Goal: Transaction & Acquisition: Download file/media

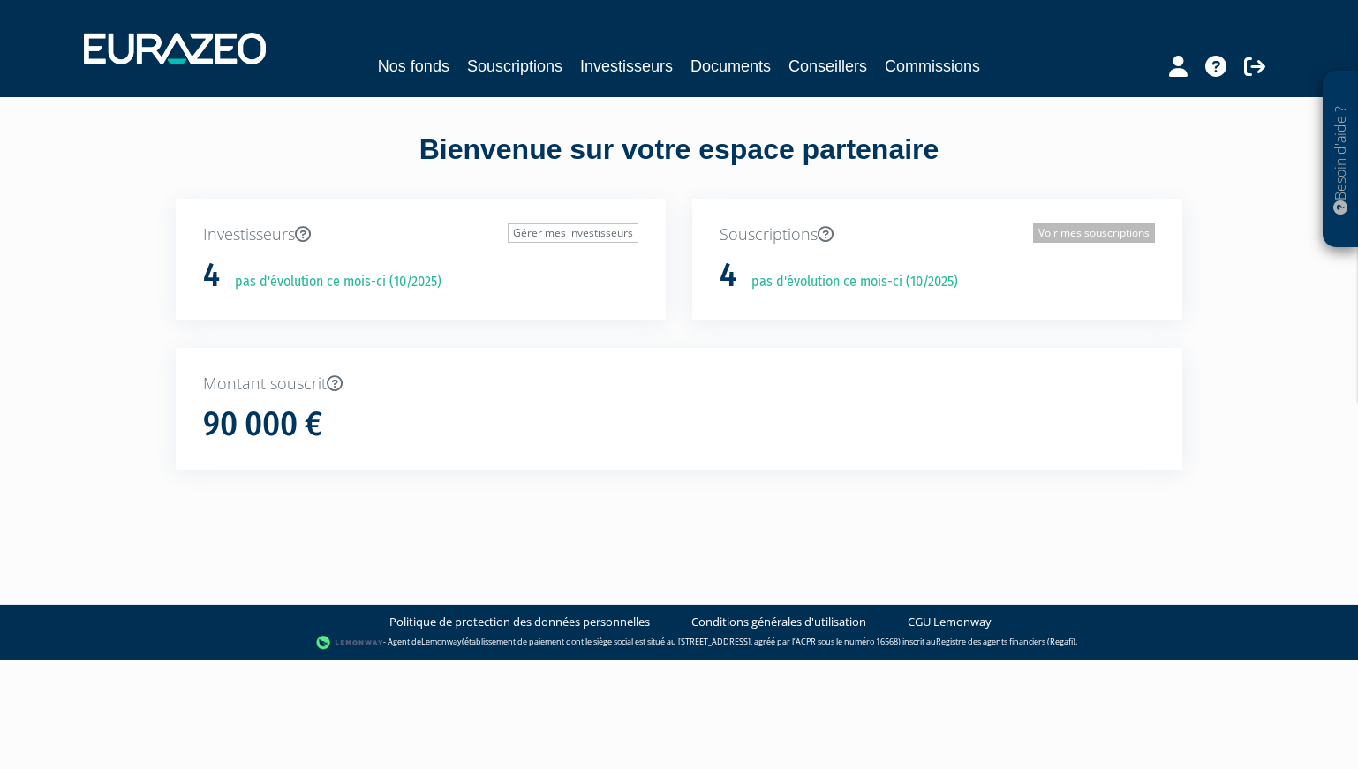
click at [1083, 237] on link "Voir mes souscriptions" at bounding box center [1094, 232] width 122 height 19
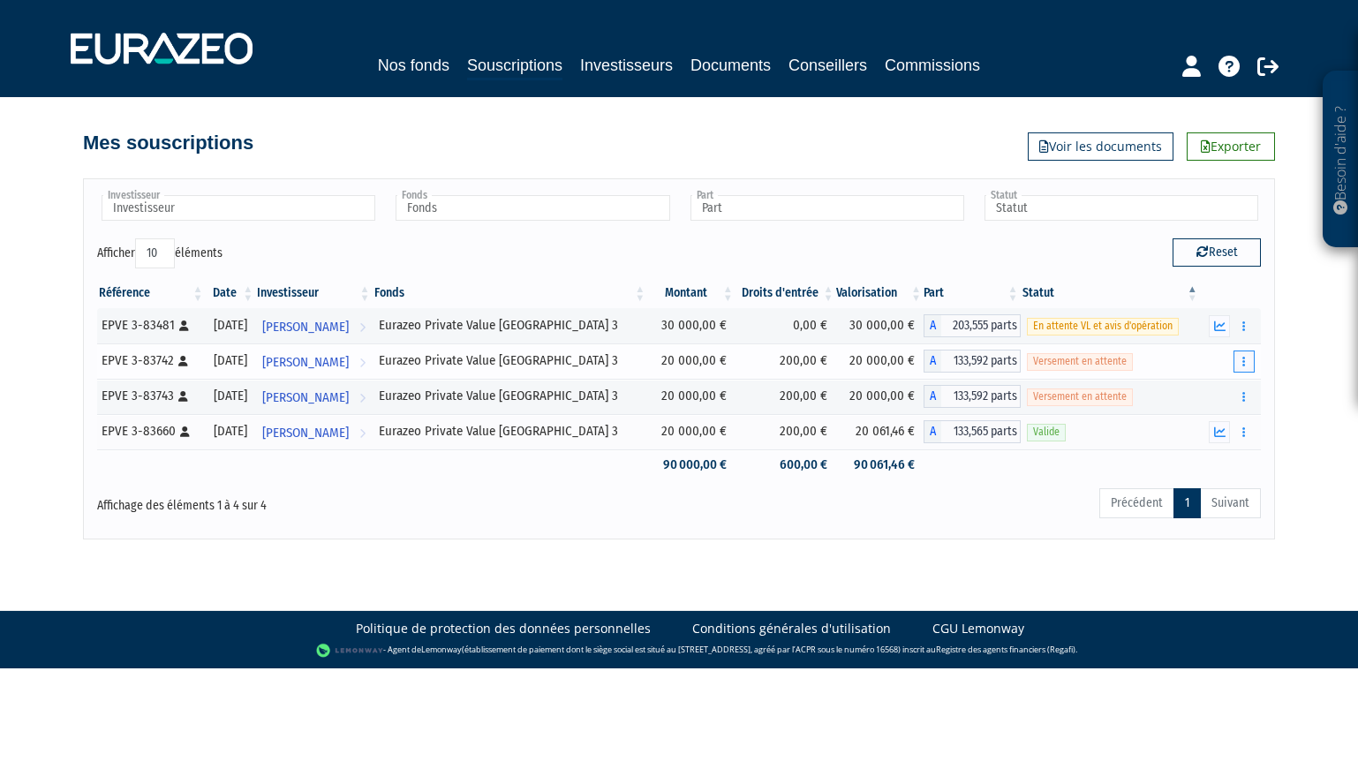
click at [1247, 362] on button "button" at bounding box center [1244, 362] width 21 height 22
click at [1199, 395] on link "Documents" at bounding box center [1184, 393] width 132 height 29
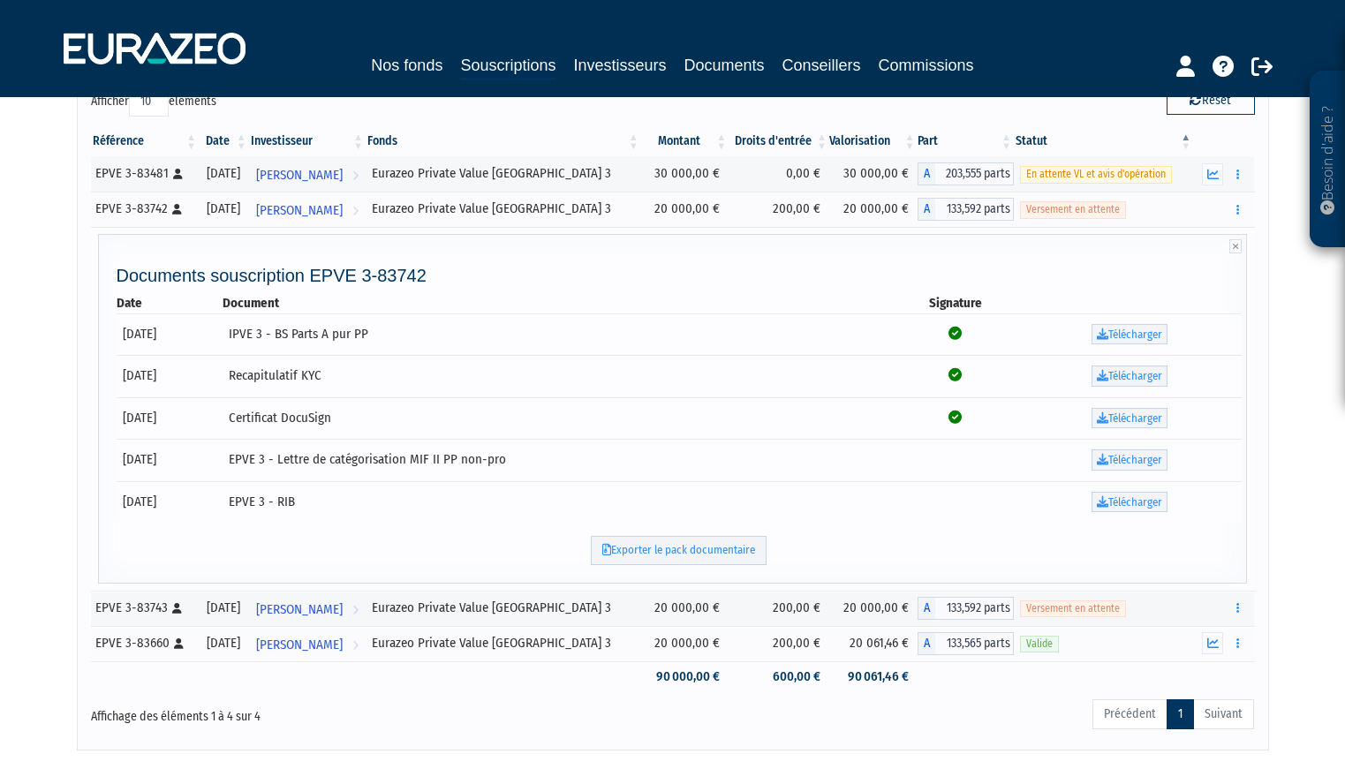
scroll to position [177, 0]
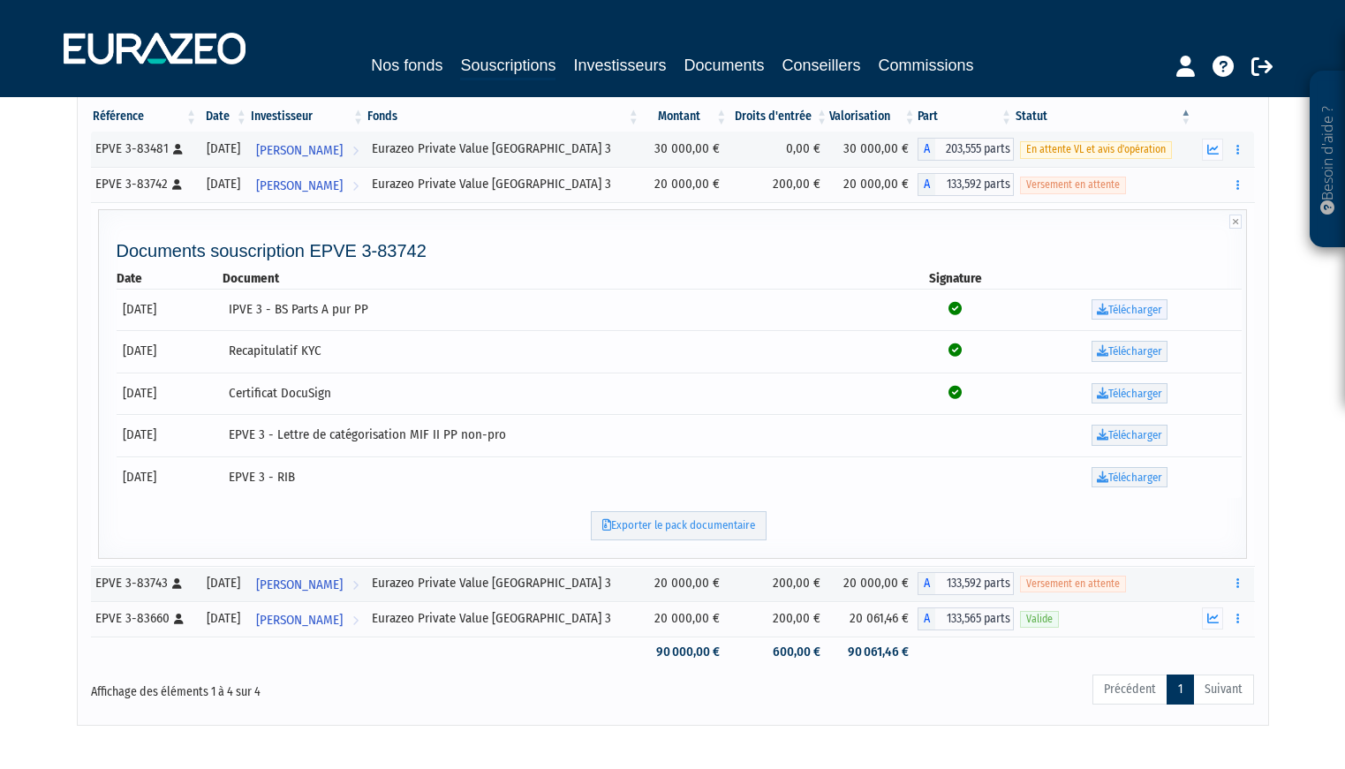
click at [1126, 306] on link "Télécharger" at bounding box center [1130, 309] width 76 height 21
click at [1137, 347] on link "Télécharger" at bounding box center [1130, 351] width 76 height 21
click at [1134, 394] on link "Télécharger" at bounding box center [1130, 393] width 76 height 21
click at [1134, 438] on link "Télécharger" at bounding box center [1130, 435] width 76 height 21
click at [1134, 477] on link "Télécharger" at bounding box center [1130, 477] width 76 height 21
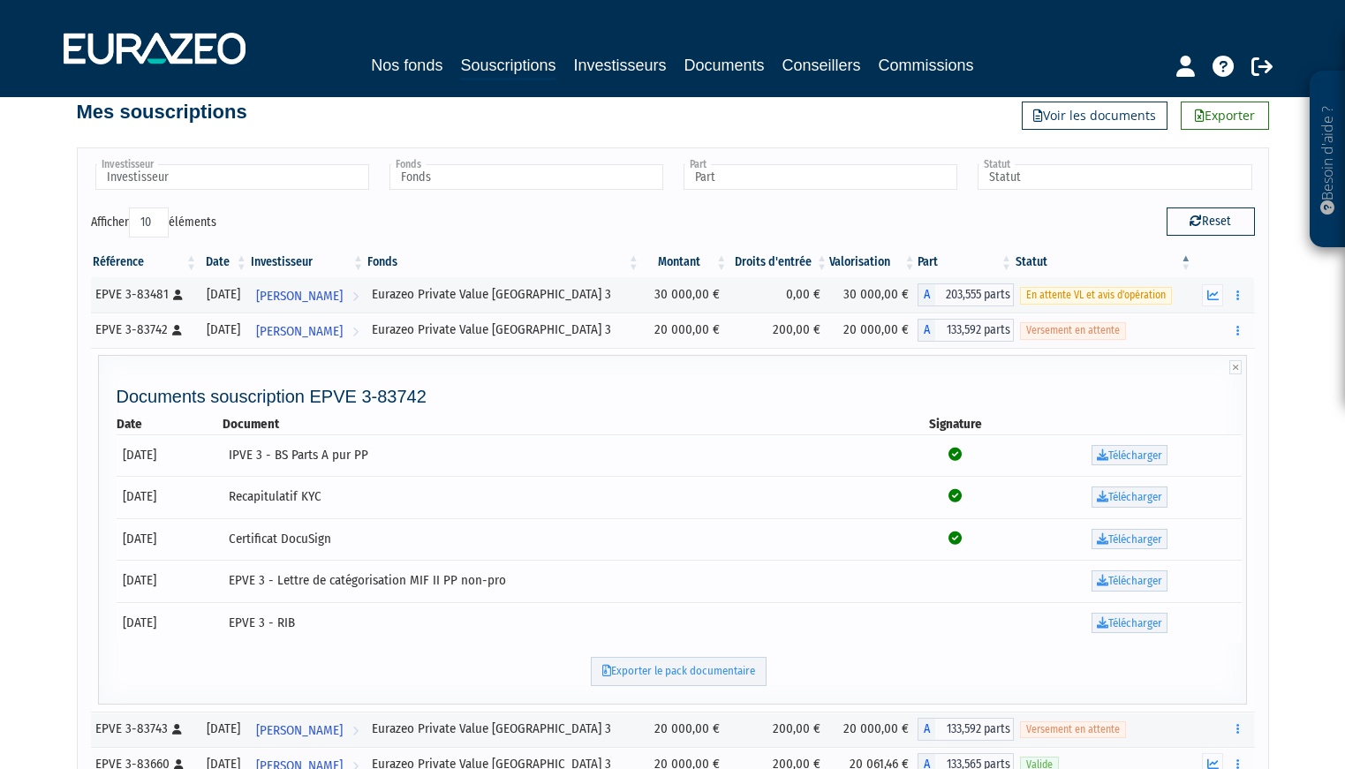
scroll to position [0, 0]
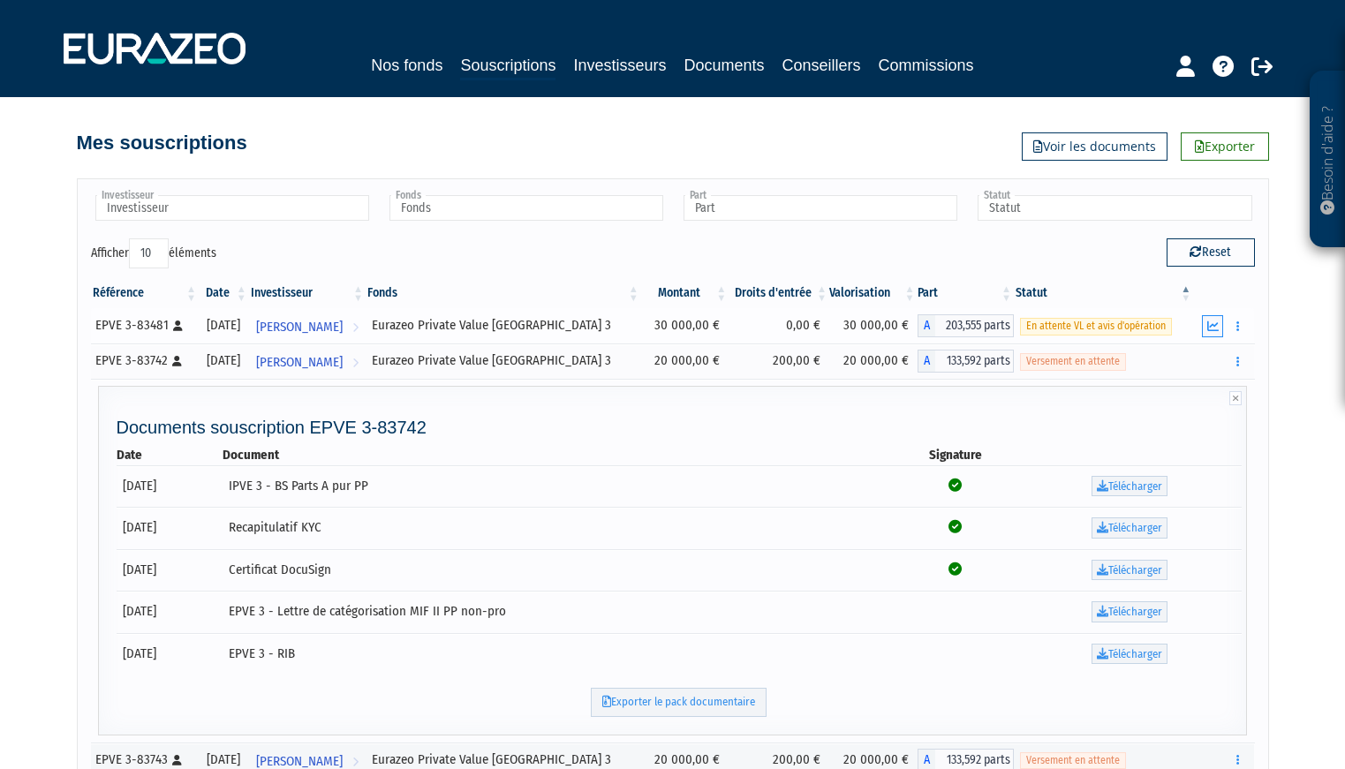
click at [1216, 329] on icon "button" at bounding box center [1212, 326] width 11 height 11
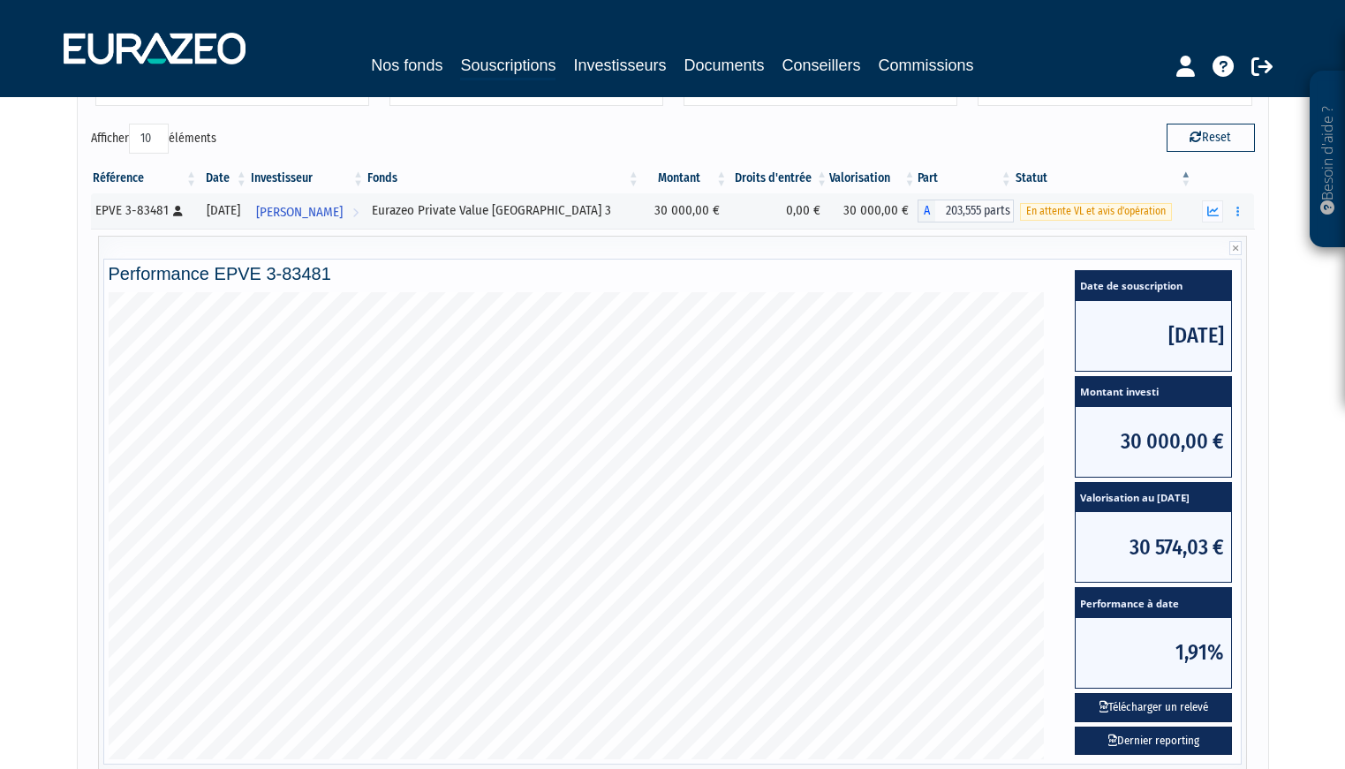
scroll to position [353, 0]
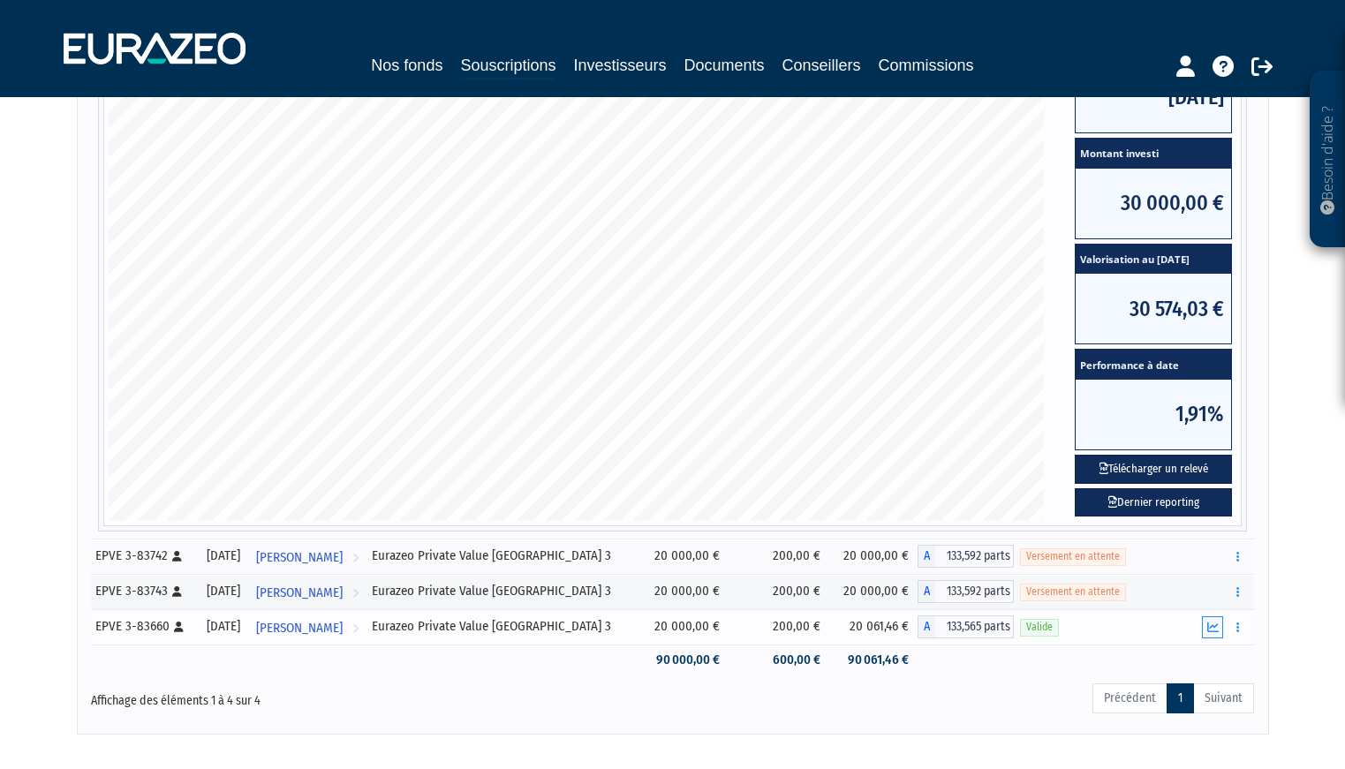
click at [1214, 627] on icon "button" at bounding box center [1212, 627] width 11 height 11
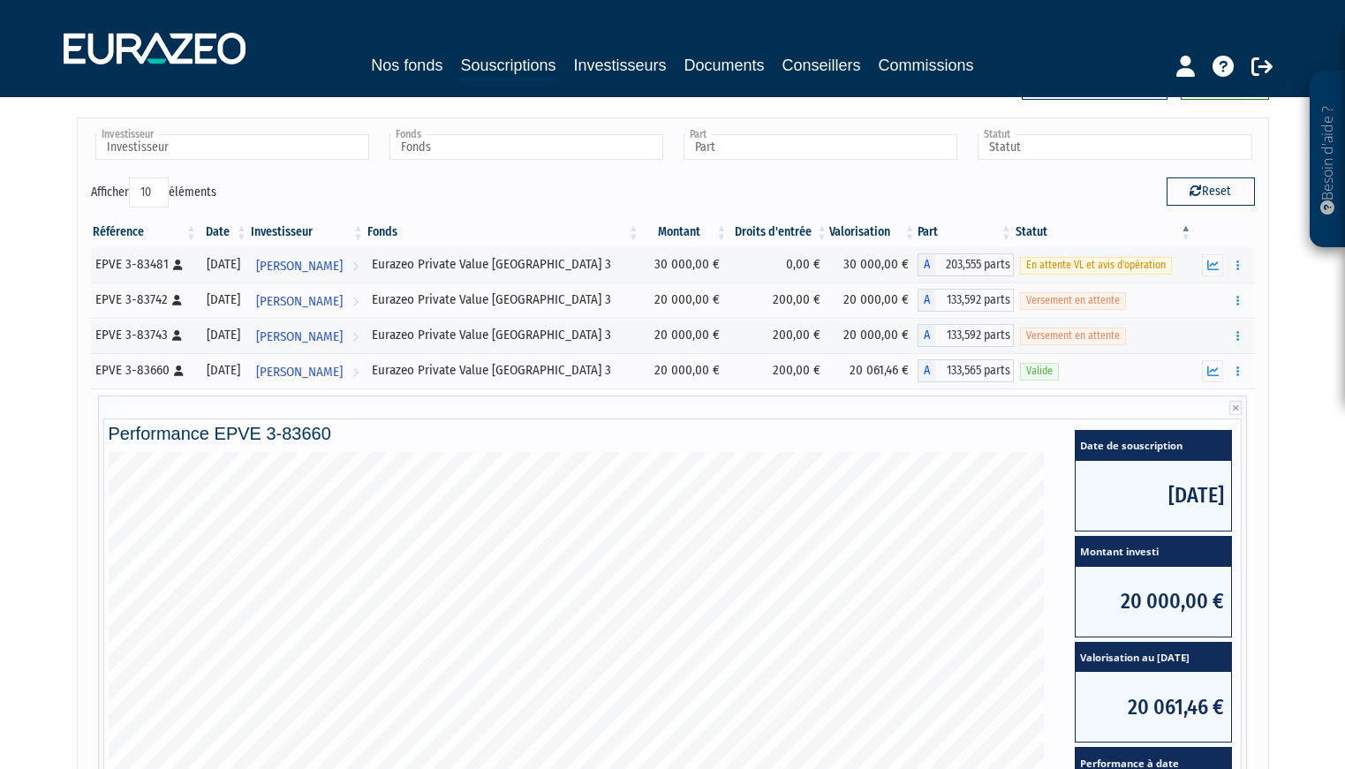
scroll to position [0, 0]
